Goal: Task Accomplishment & Management: Manage account settings

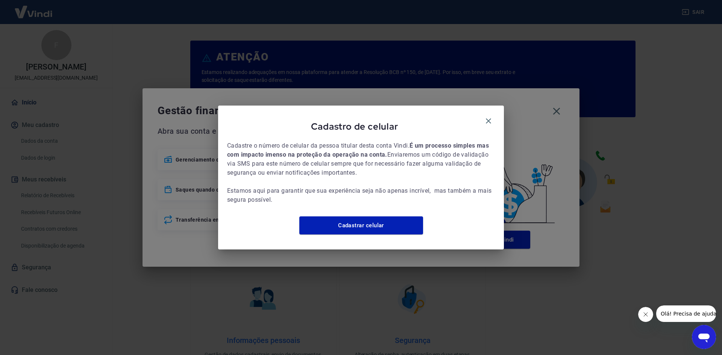
drag, startPoint x: 486, startPoint y: 117, endPoint x: 522, endPoint y: 117, distance: 36.5
click at [486, 117] on icon "button" at bounding box center [488, 121] width 9 height 9
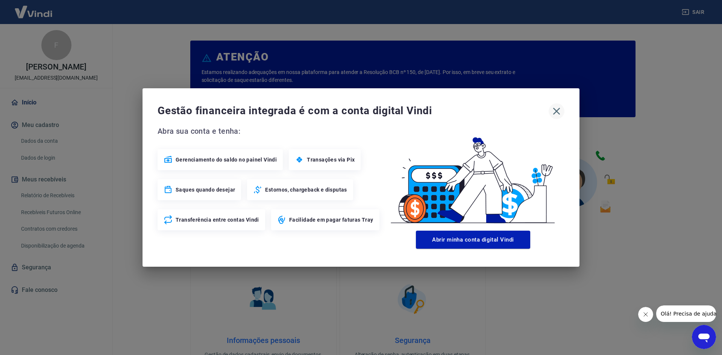
click at [555, 112] on icon "button" at bounding box center [556, 111] width 7 height 7
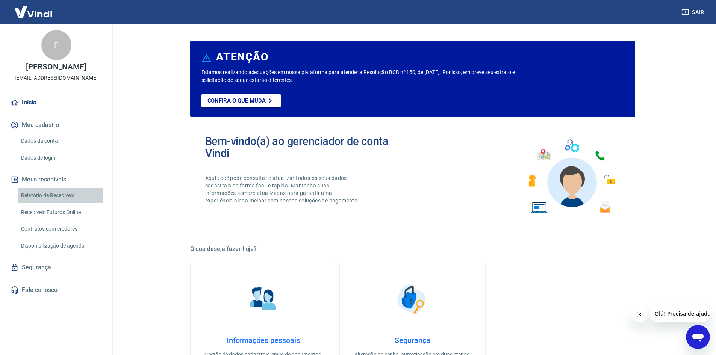
click at [58, 193] on link "Relatório de Recebíveis" at bounding box center [60, 195] width 85 height 15
